Goal: Find specific page/section: Find specific page/section

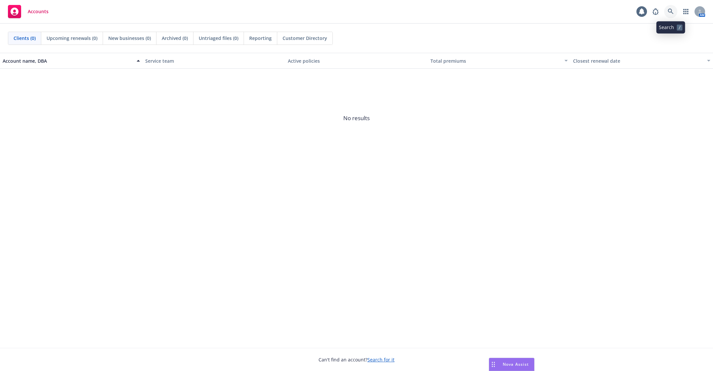
click at [674, 14] on link at bounding box center [671, 11] width 13 height 13
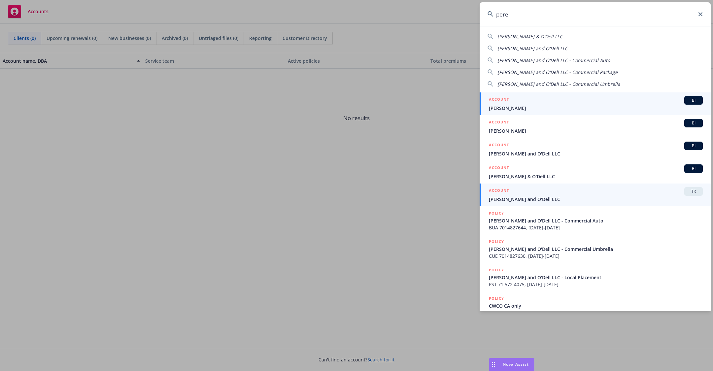
type input "perei"
click at [627, 197] on span "[PERSON_NAME] and O'Dell LLC" at bounding box center [596, 199] width 214 height 7
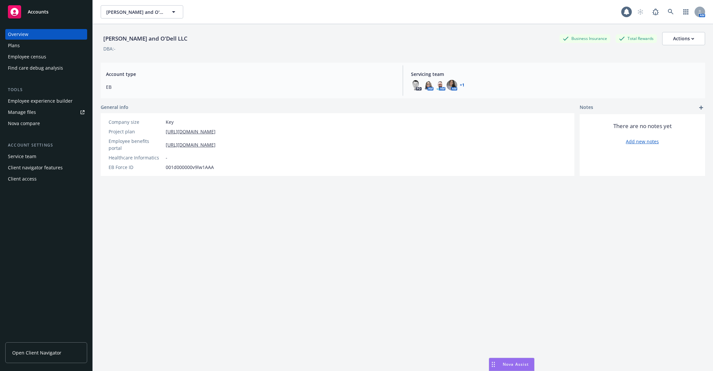
click at [37, 57] on div "Employee census" at bounding box center [27, 57] width 38 height 11
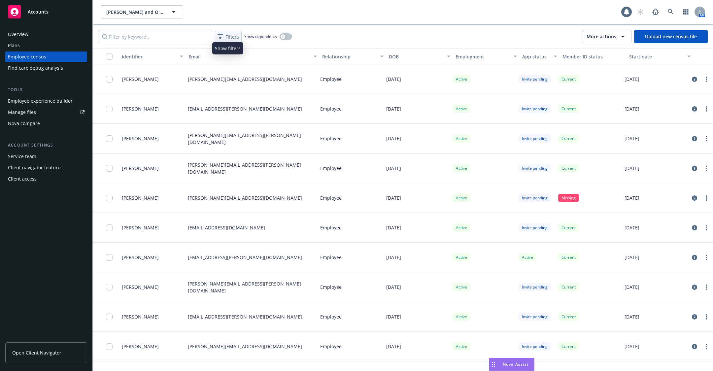
click at [229, 35] on span "Filters" at bounding box center [233, 36] width 14 height 7
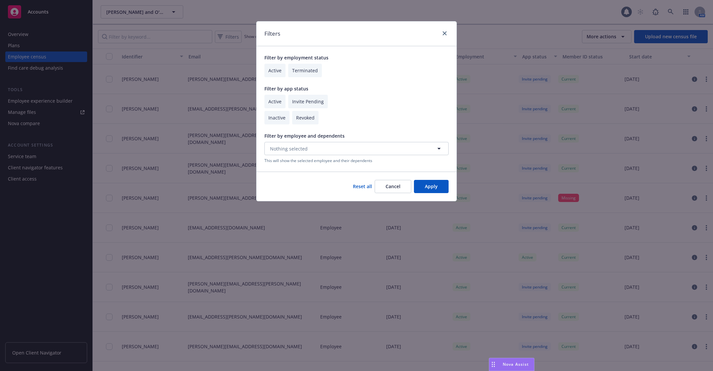
click at [271, 73] on input "checkbox" at bounding box center [275, 71] width 21 height 14
checkbox input "true"
click at [273, 103] on input "checkbox" at bounding box center [275, 102] width 21 height 14
checkbox input "true"
click at [437, 191] on button "Apply" at bounding box center [431, 186] width 35 height 13
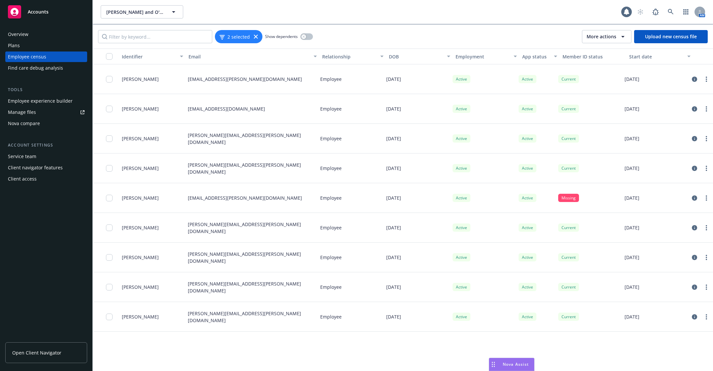
click at [105, 55] on div "button" at bounding box center [105, 56] width 21 height 7
click at [110, 56] on input "checkbox" at bounding box center [109, 56] width 7 height 7
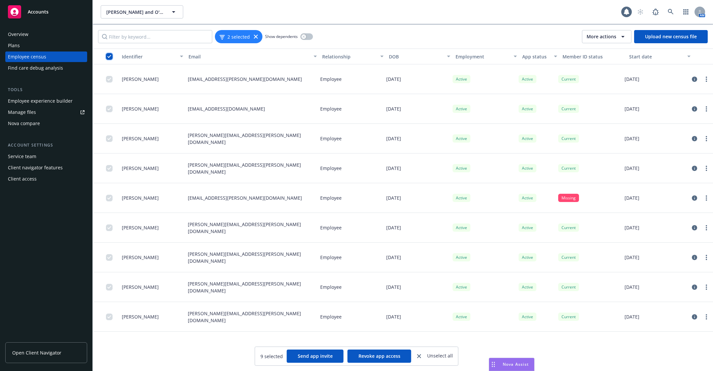
click at [110, 56] on input "checkbox" at bounding box center [109, 56] width 7 height 7
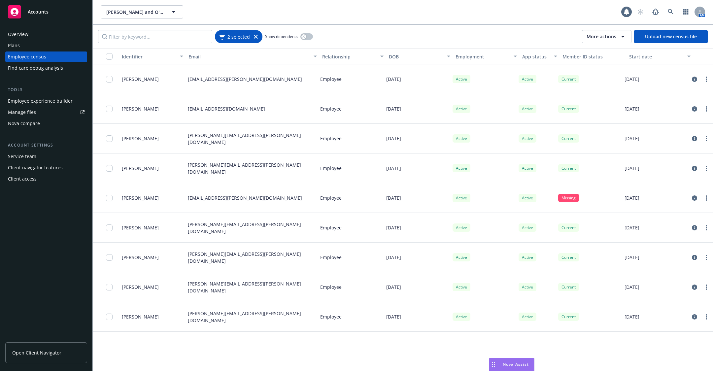
click at [255, 36] on icon at bounding box center [256, 37] width 4 height 4
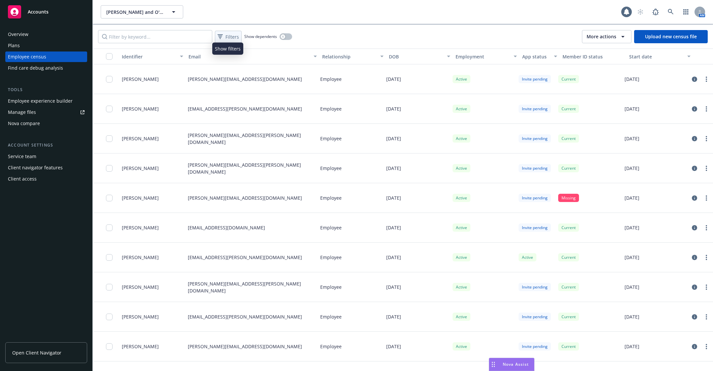
click at [234, 39] on span "Filters" at bounding box center [233, 36] width 14 height 7
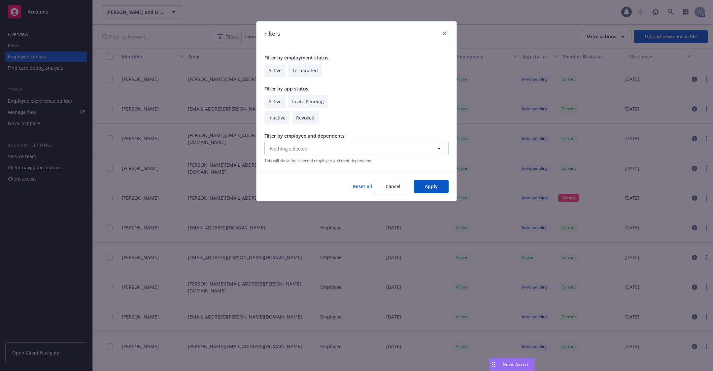
click at [274, 68] on input "checkbox" at bounding box center [275, 71] width 21 height 14
checkbox input "true"
click at [432, 187] on button "Apply" at bounding box center [431, 186] width 35 height 13
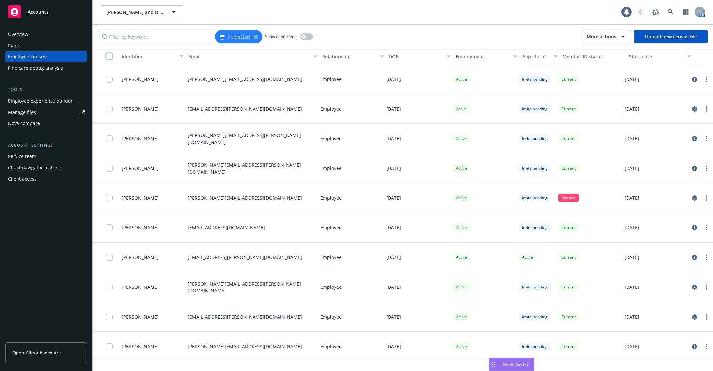
click at [112, 56] on input "checkbox" at bounding box center [109, 56] width 7 height 7
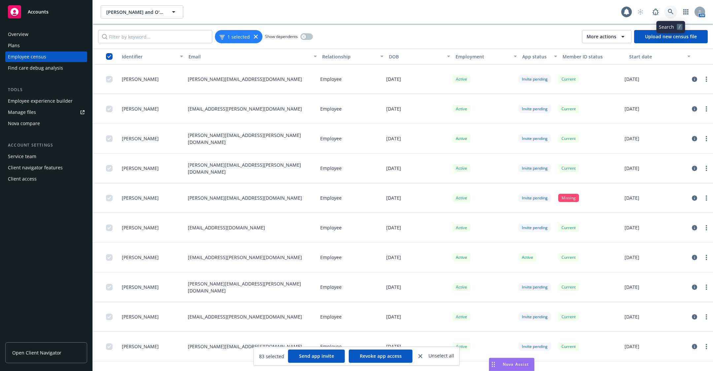
click at [670, 11] on icon at bounding box center [671, 12] width 6 height 6
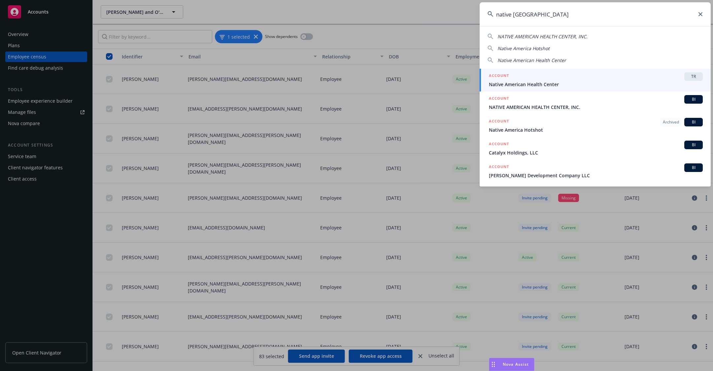
type input "native [GEOGRAPHIC_DATA]"
click at [582, 82] on span "Native American Health Center" at bounding box center [596, 84] width 214 height 7
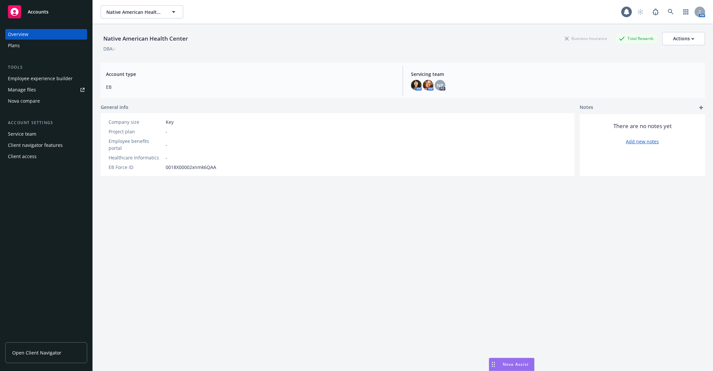
click at [61, 80] on div "Employee experience builder" at bounding box center [40, 78] width 65 height 11
click at [670, 11] on icon at bounding box center [671, 12] width 6 height 6
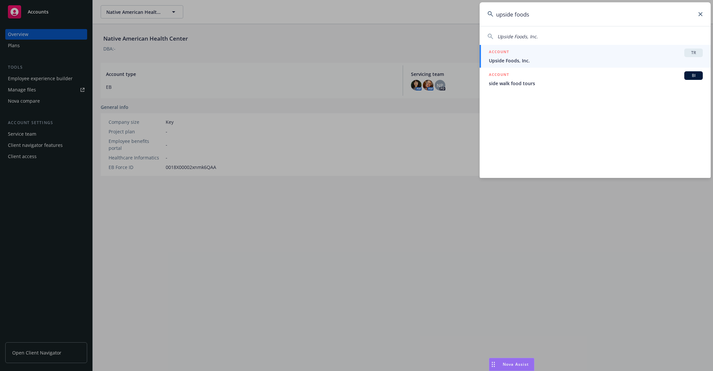
type input "upside foods"
click at [522, 59] on span "Upside Foods, Inc." at bounding box center [596, 60] width 214 height 7
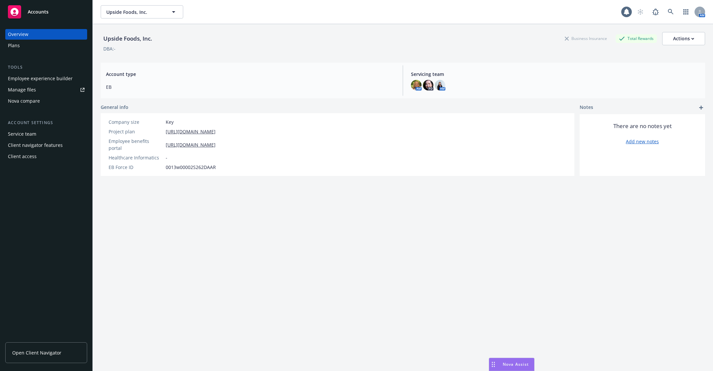
click at [48, 81] on div "Employee experience builder" at bounding box center [40, 78] width 65 height 11
